Goal: Transaction & Acquisition: Purchase product/service

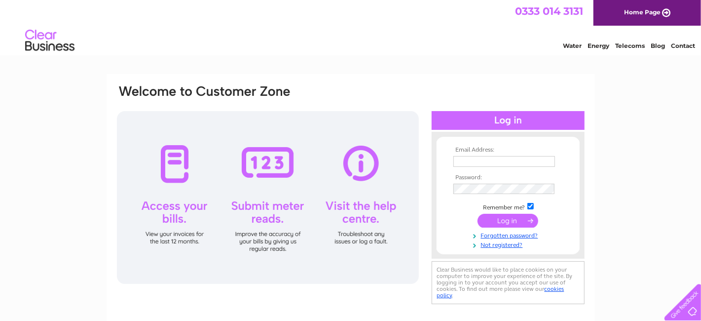
type input "pgwebserve@gmail.com"
click at [509, 221] on input "submit" at bounding box center [508, 221] width 61 height 14
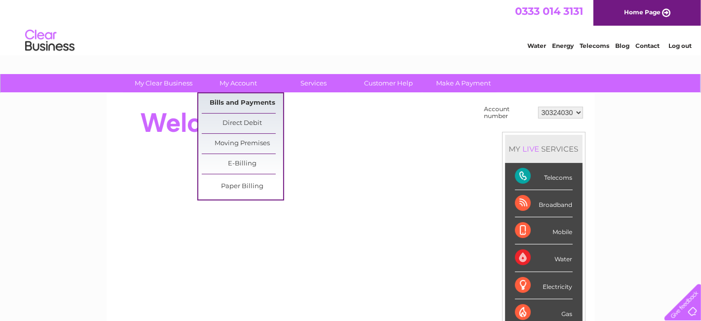
click at [229, 103] on link "Bills and Payments" at bounding box center [242, 103] width 81 height 20
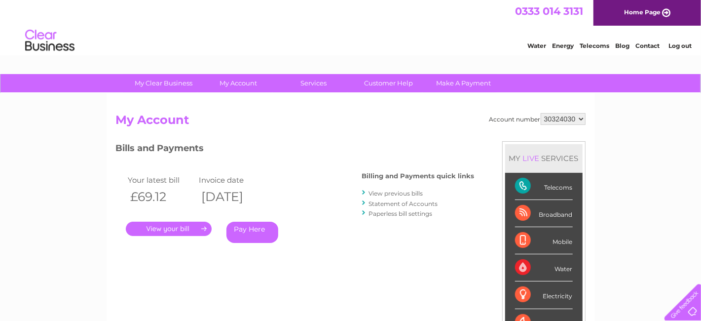
click at [247, 235] on link "Pay Here" at bounding box center [252, 232] width 52 height 21
click at [263, 225] on link "Pay Here" at bounding box center [252, 232] width 52 height 21
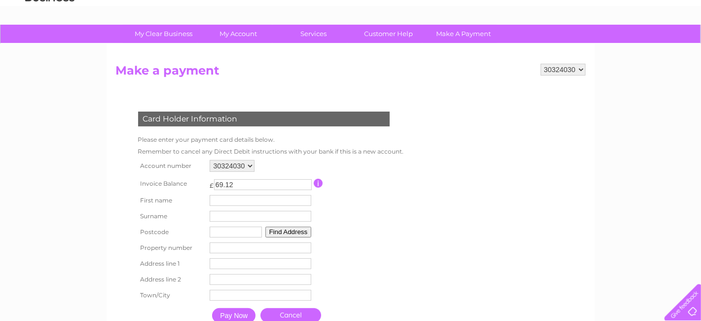
scroll to position [99, 0]
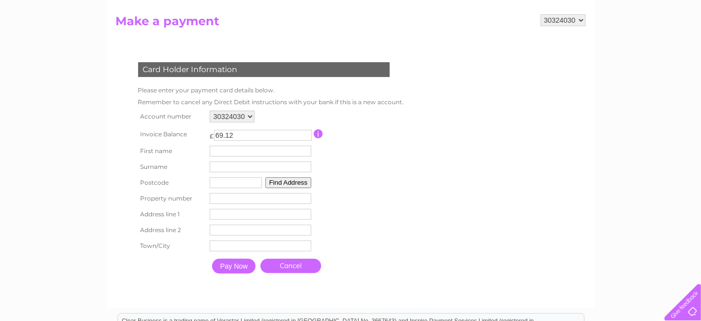
click at [229, 262] on input "Pay Now" at bounding box center [233, 266] width 43 height 15
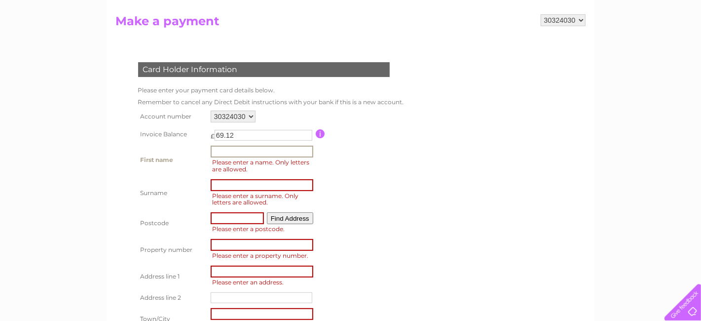
click at [225, 146] on input "text" at bounding box center [262, 152] width 103 height 12
type input "Matin"
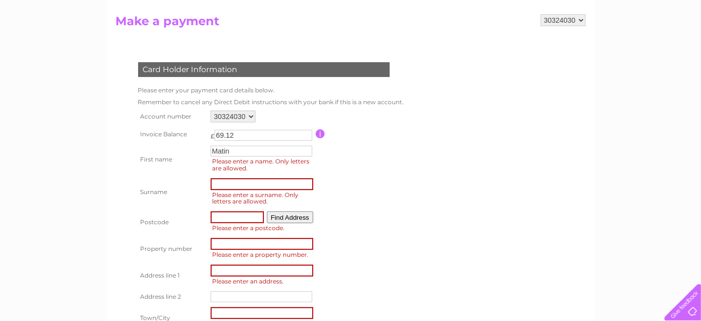
click at [227, 216] on input "text" at bounding box center [237, 217] width 53 height 12
type input "SE167JP"
click at [289, 215] on button "Find Address" at bounding box center [290, 217] width 46 height 12
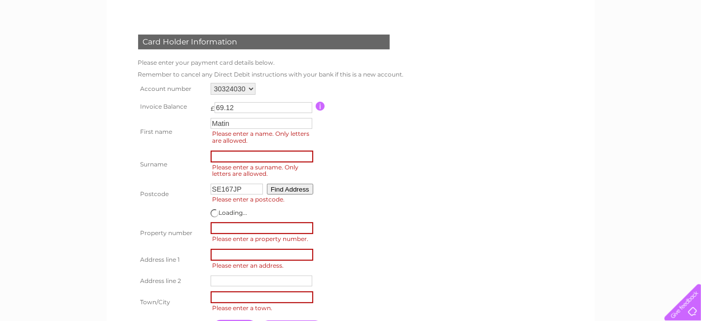
scroll to position [148, 0]
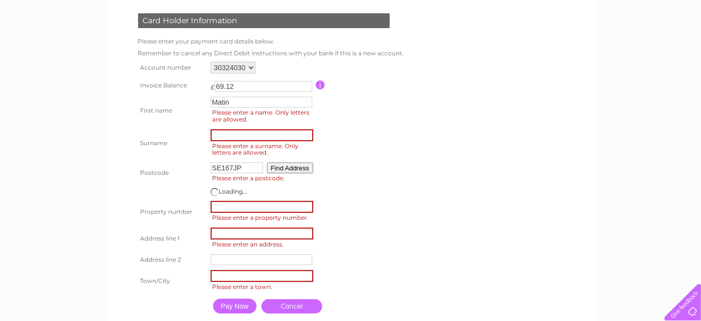
click at [229, 206] on input "number" at bounding box center [262, 207] width 103 height 12
click at [395, 186] on td at bounding box center [360, 192] width 89 height 13
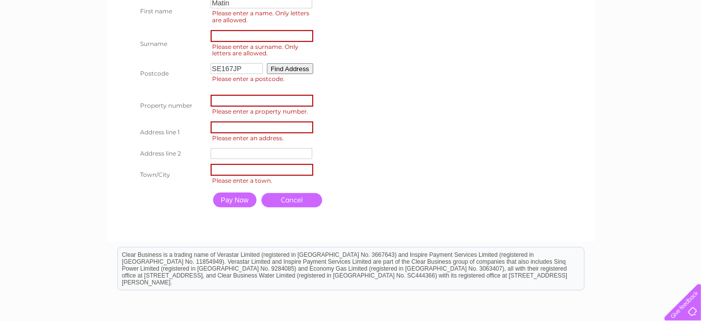
scroll to position [197, 0]
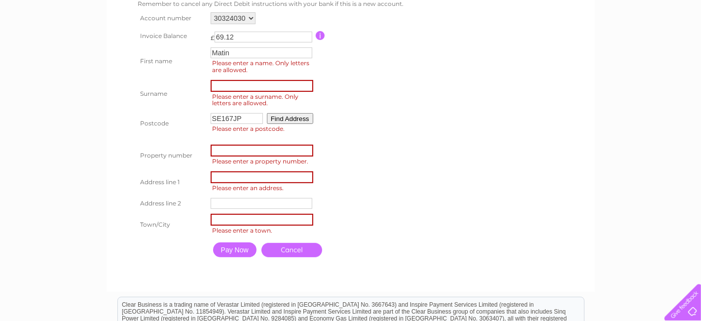
click at [295, 117] on button "Find Address" at bounding box center [290, 118] width 46 height 11
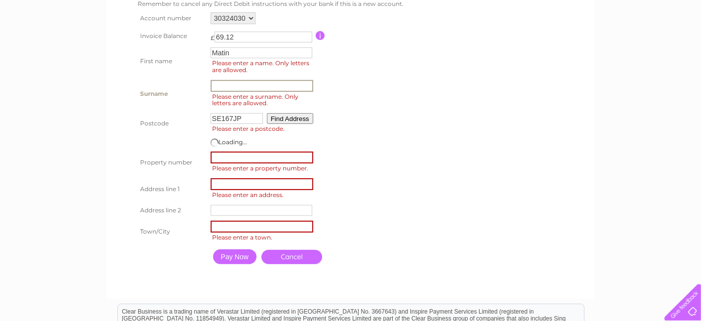
click at [257, 83] on input "text" at bounding box center [262, 86] width 103 height 12
type input "Matin"
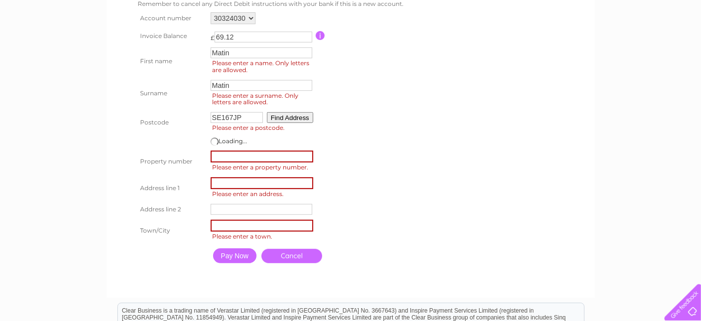
click at [227, 153] on input "number" at bounding box center [262, 157] width 103 height 12
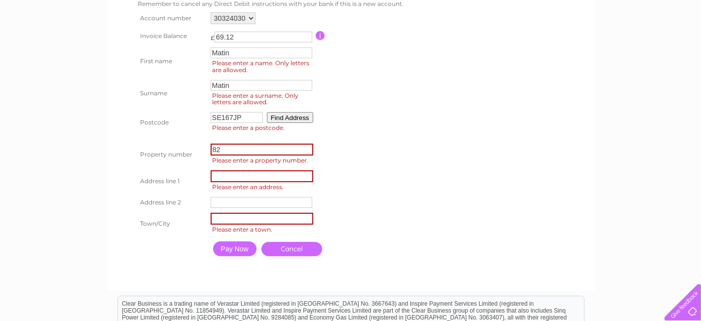
type input "82"
click at [218, 174] on input "text" at bounding box center [262, 176] width 103 height 12
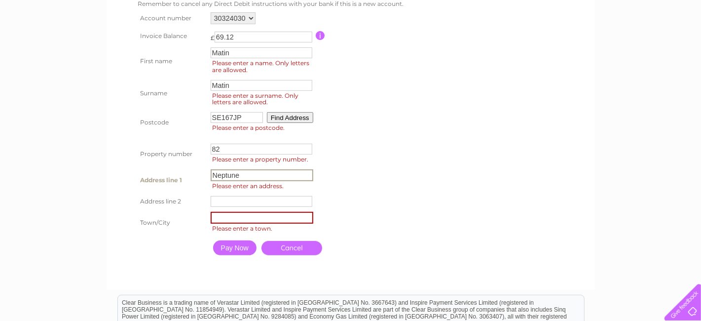
type input "Neptune"
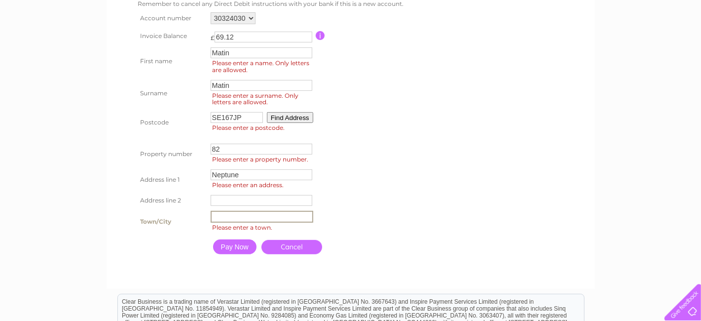
click at [213, 212] on input "text" at bounding box center [262, 217] width 103 height 12
type input "London"
click at [235, 249] on input "Pay Now" at bounding box center [233, 245] width 43 height 15
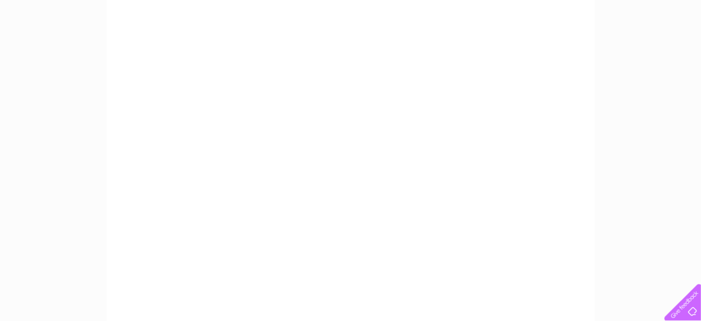
scroll to position [148, 0]
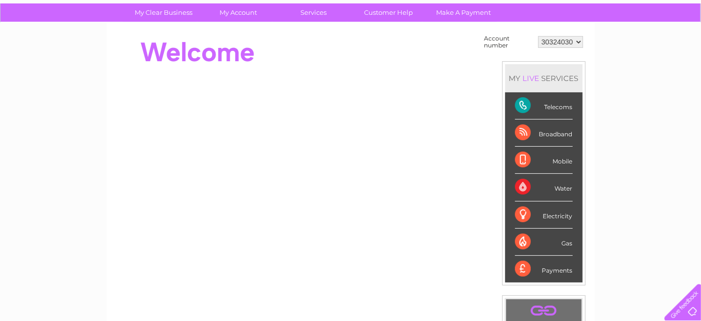
scroll to position [70, 0]
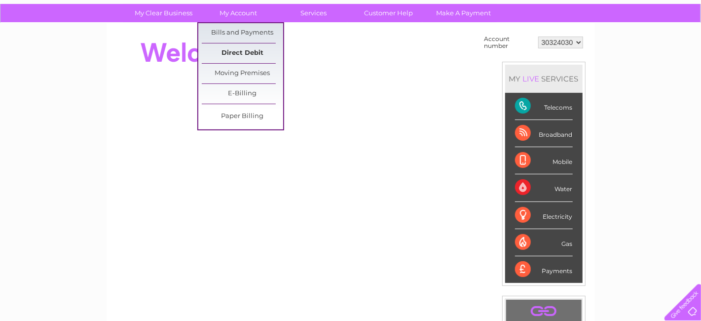
click at [245, 55] on link "Direct Debit" at bounding box center [242, 53] width 81 height 20
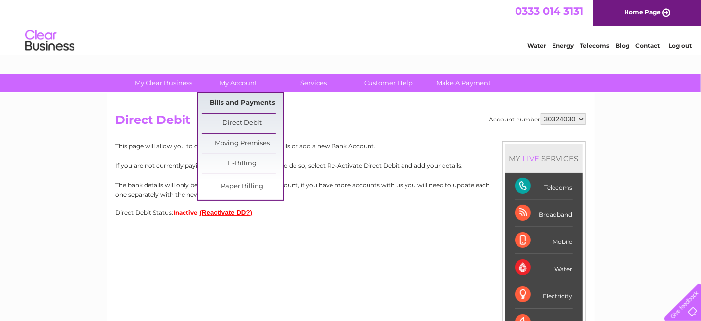
click at [225, 102] on link "Bills and Payments" at bounding box center [242, 103] width 81 height 20
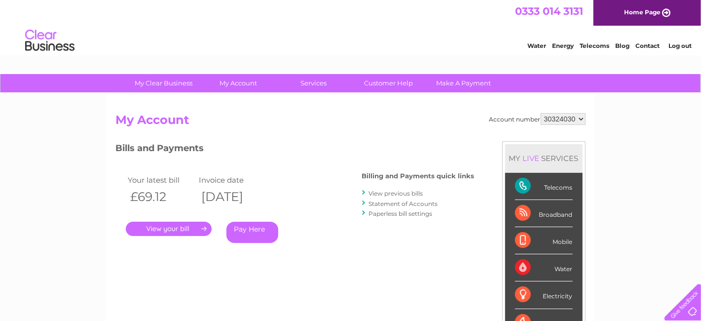
click at [264, 234] on link "Pay Here" at bounding box center [252, 232] width 52 height 21
click at [256, 224] on link "Pay Here" at bounding box center [252, 232] width 52 height 21
click at [247, 234] on link "Pay Here" at bounding box center [252, 232] width 52 height 21
click at [265, 229] on link "Pay Here" at bounding box center [252, 232] width 52 height 21
